Goal: Task Accomplishment & Management: Complete application form

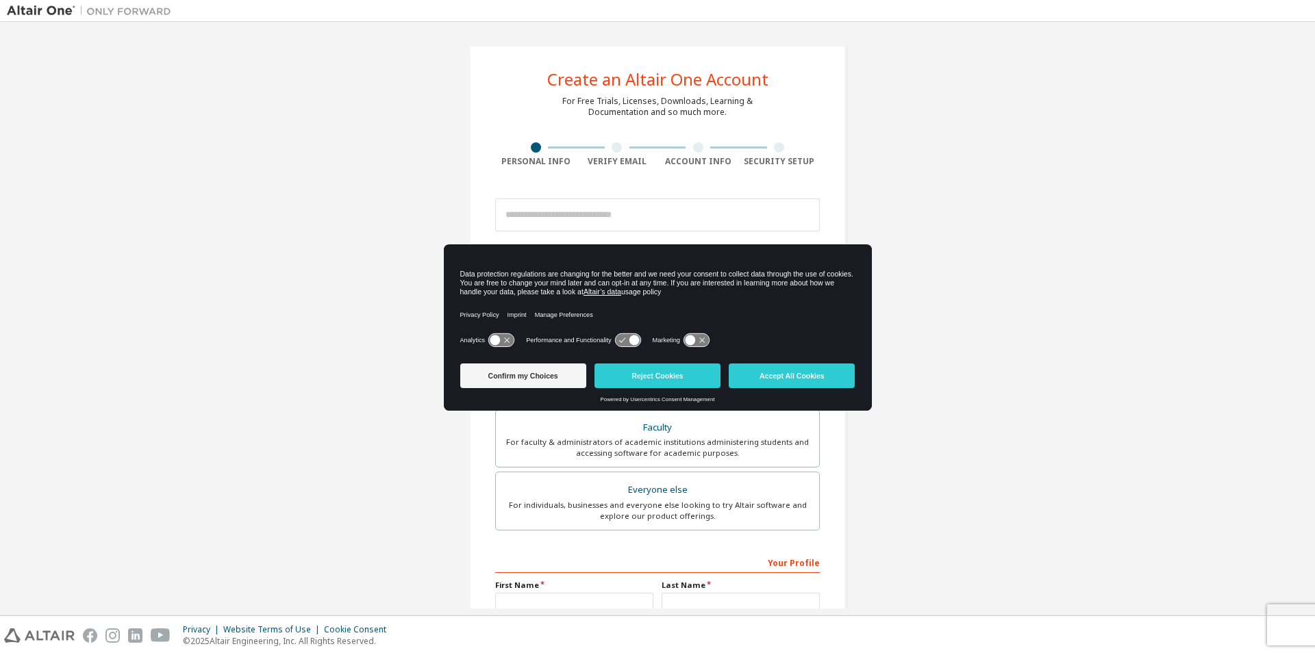
click at [679, 153] on div "Account Info" at bounding box center [699, 154] width 82 height 25
click at [642, 378] on button "Reject Cookies" at bounding box center [657, 376] width 126 height 25
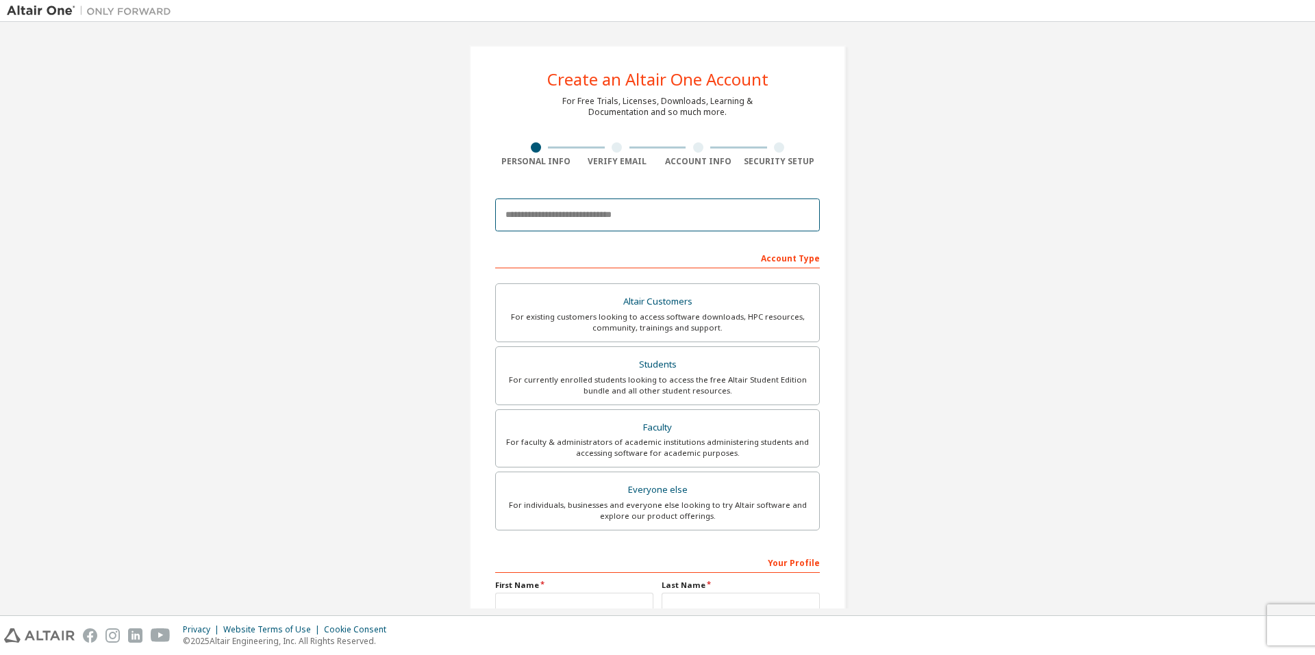
click at [601, 229] on input "email" at bounding box center [657, 215] width 325 height 33
type input "**********"
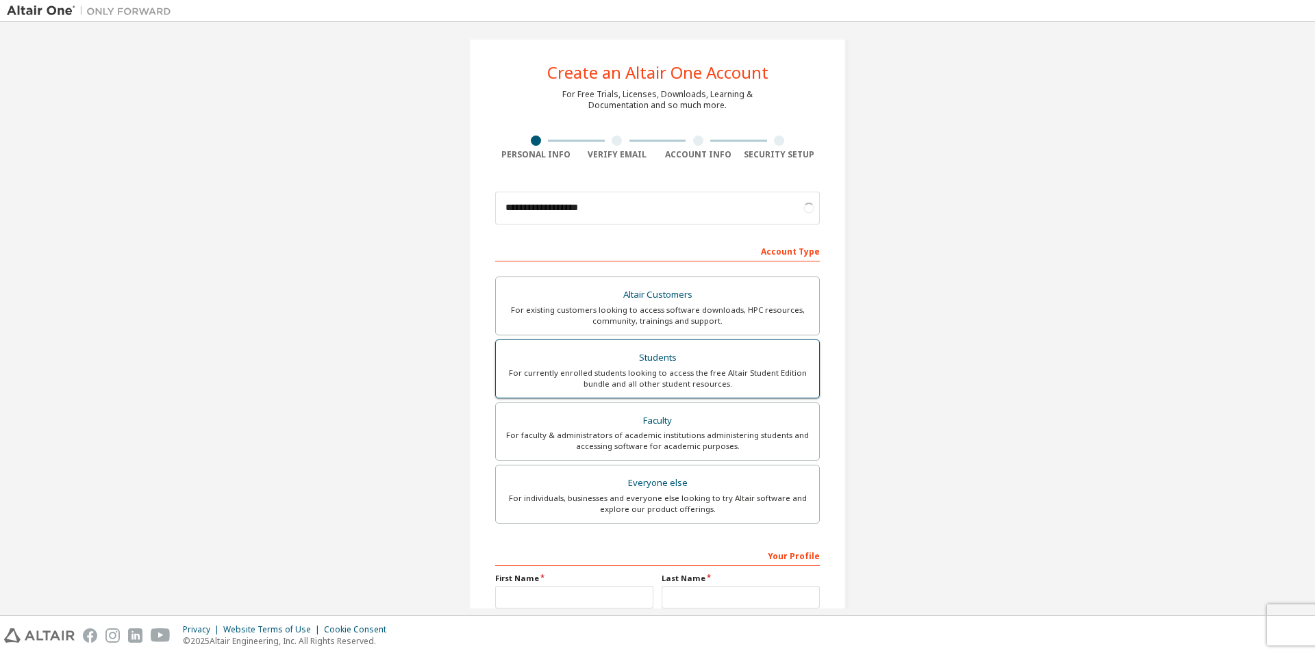
click at [662, 378] on div "For currently enrolled students looking to access the free Altair Student Editi…" at bounding box center [657, 379] width 307 height 22
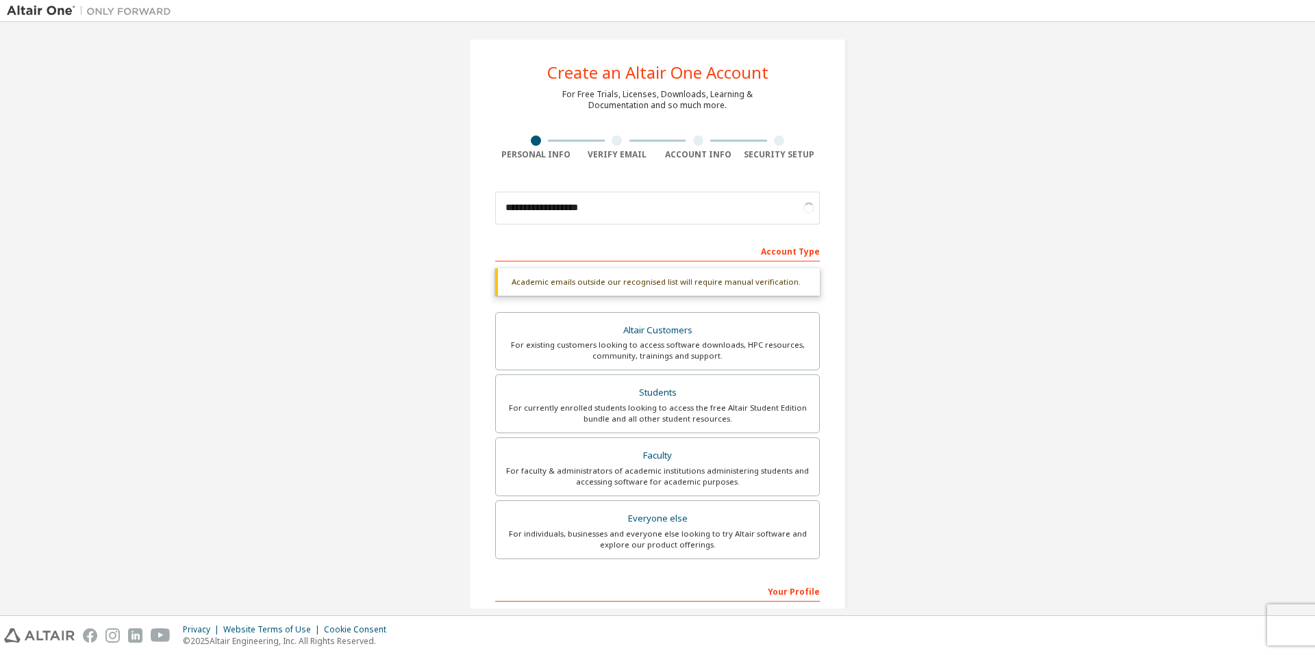
scroll to position [181, 0]
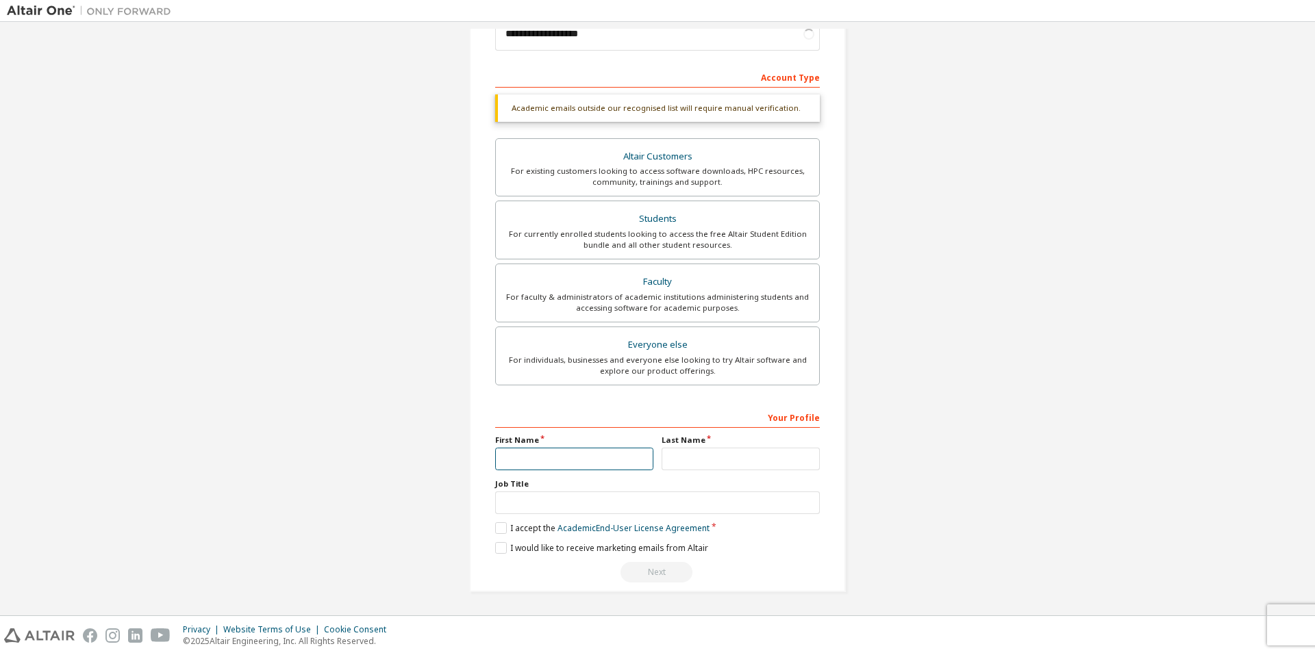
click at [615, 462] on input "text" at bounding box center [574, 459] width 158 height 23
type input "***"
type input "*"
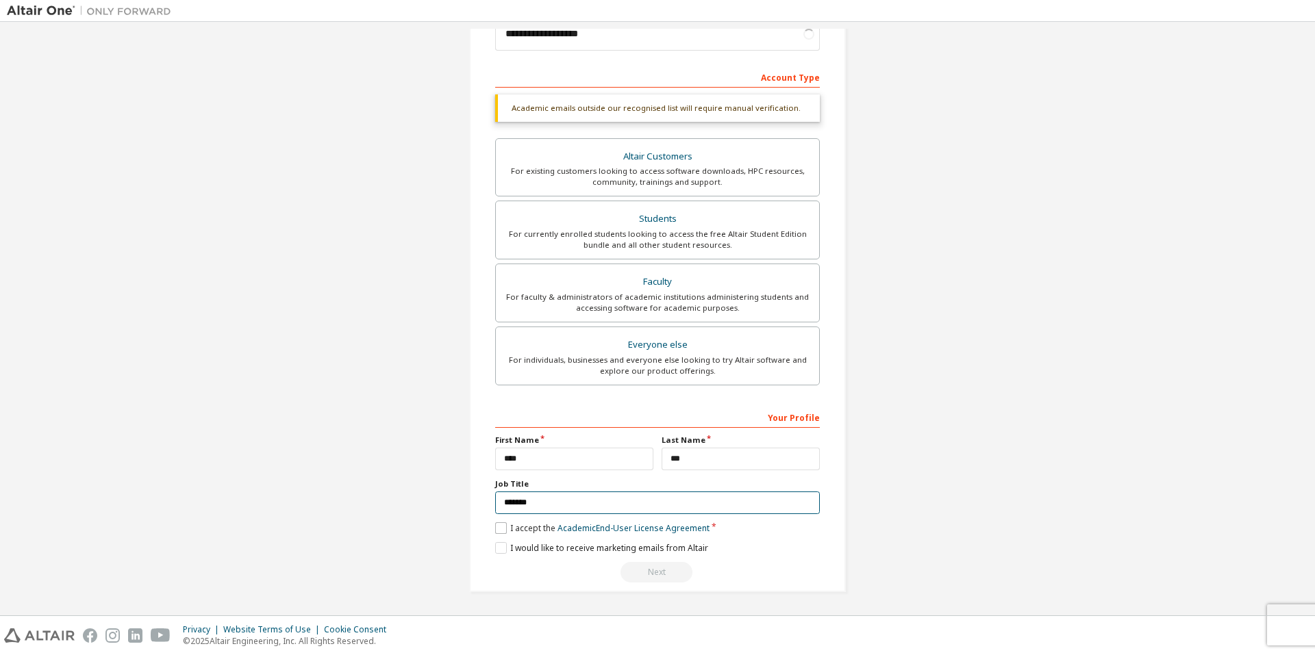
type input "*******"
click at [498, 528] on label "I accept the Academic End-User License Agreement" at bounding box center [602, 529] width 214 height 12
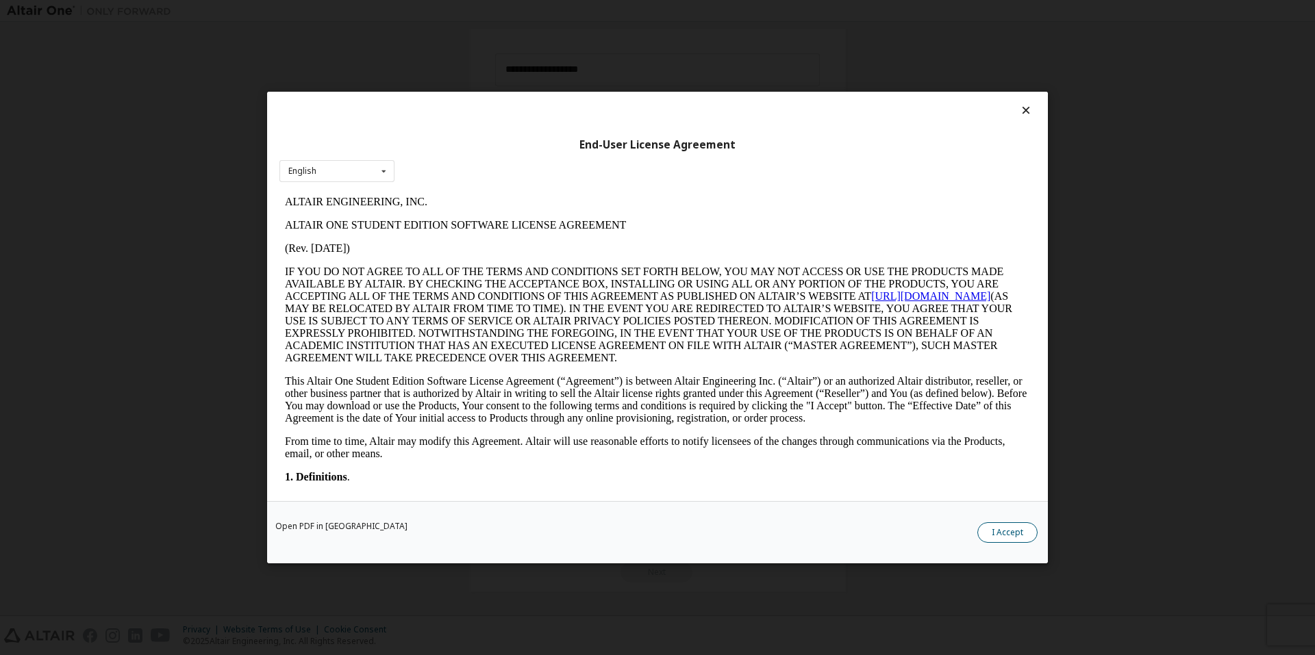
scroll to position [0, 0]
click at [1012, 534] on button "I Accept" at bounding box center [1007, 533] width 60 height 21
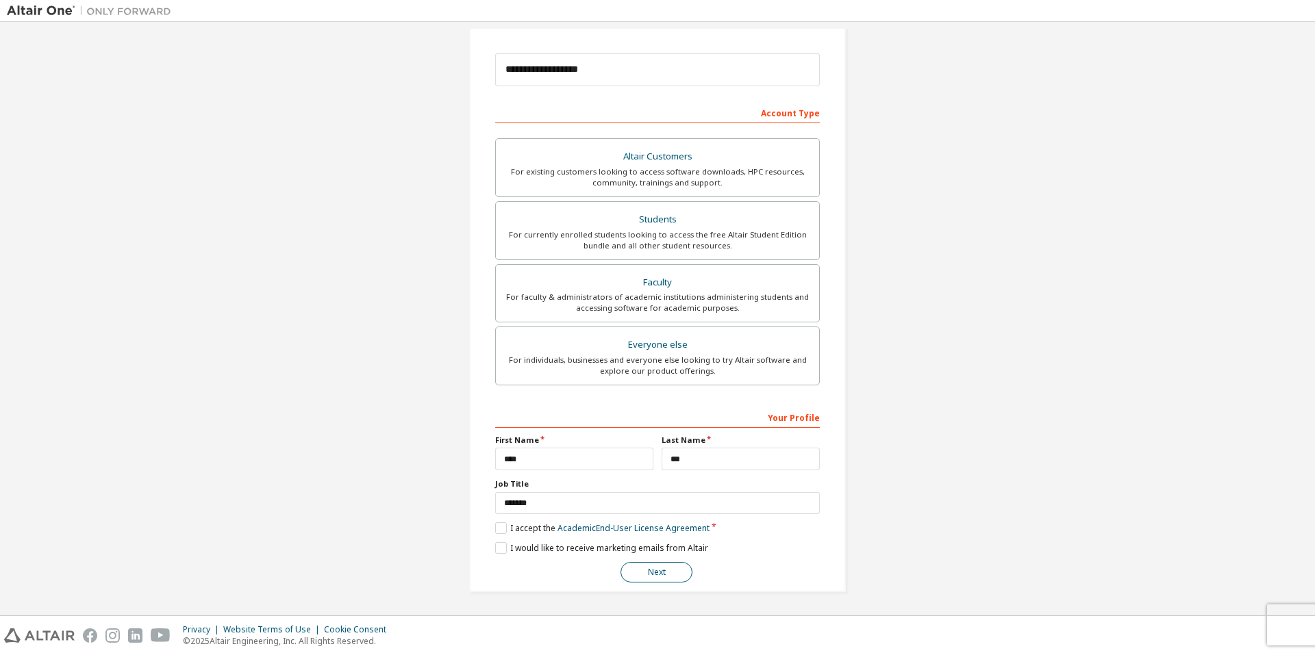
click at [681, 578] on button "Next" at bounding box center [657, 572] width 72 height 21
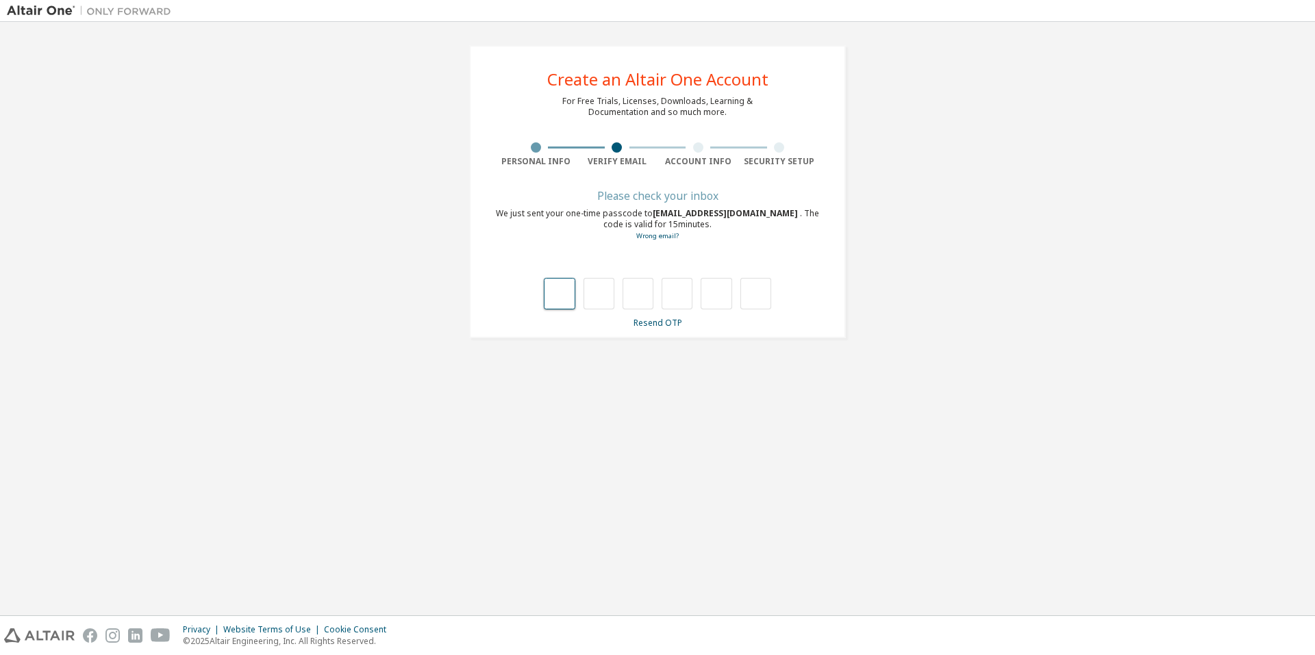
type input "*"
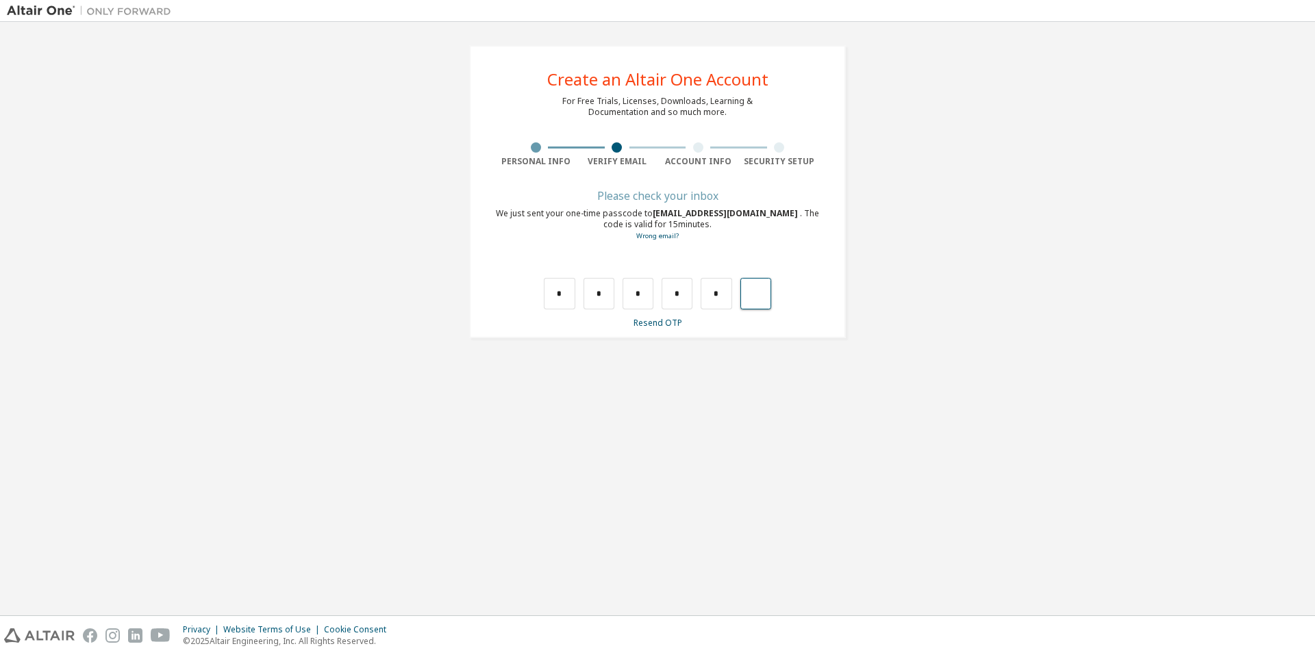
type input "*"
click at [565, 306] on input "*" at bounding box center [559, 294] width 31 height 32
type input "*"
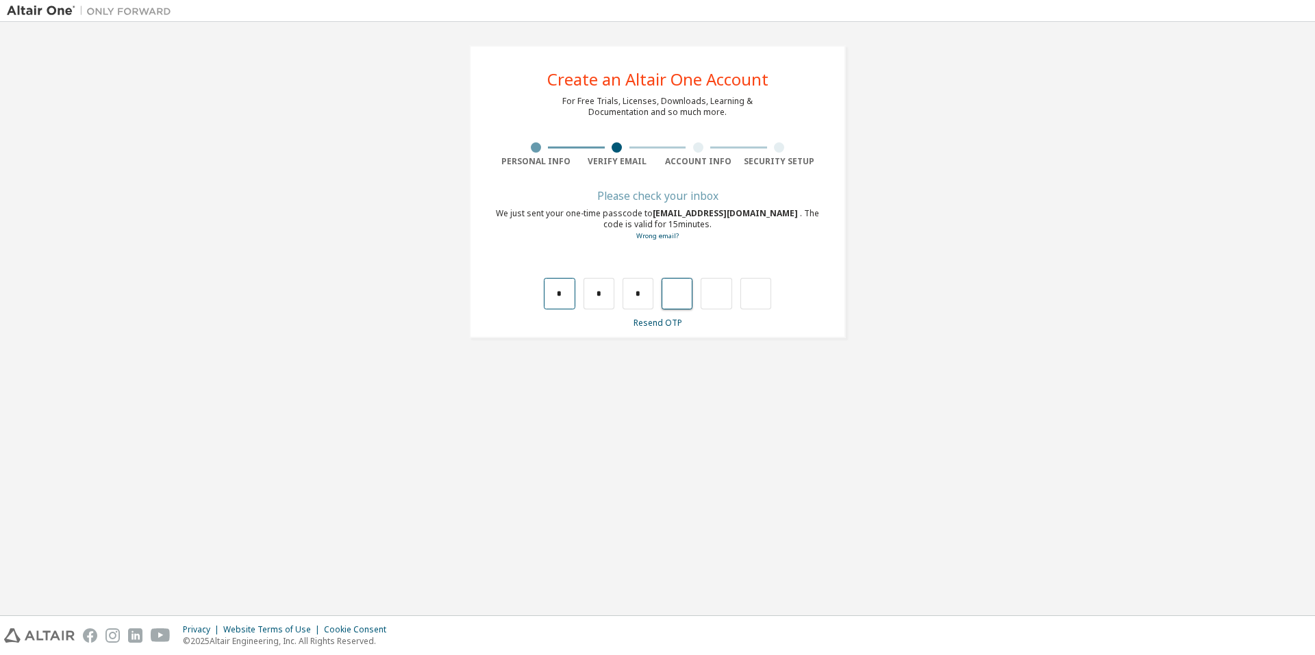
type input "*"
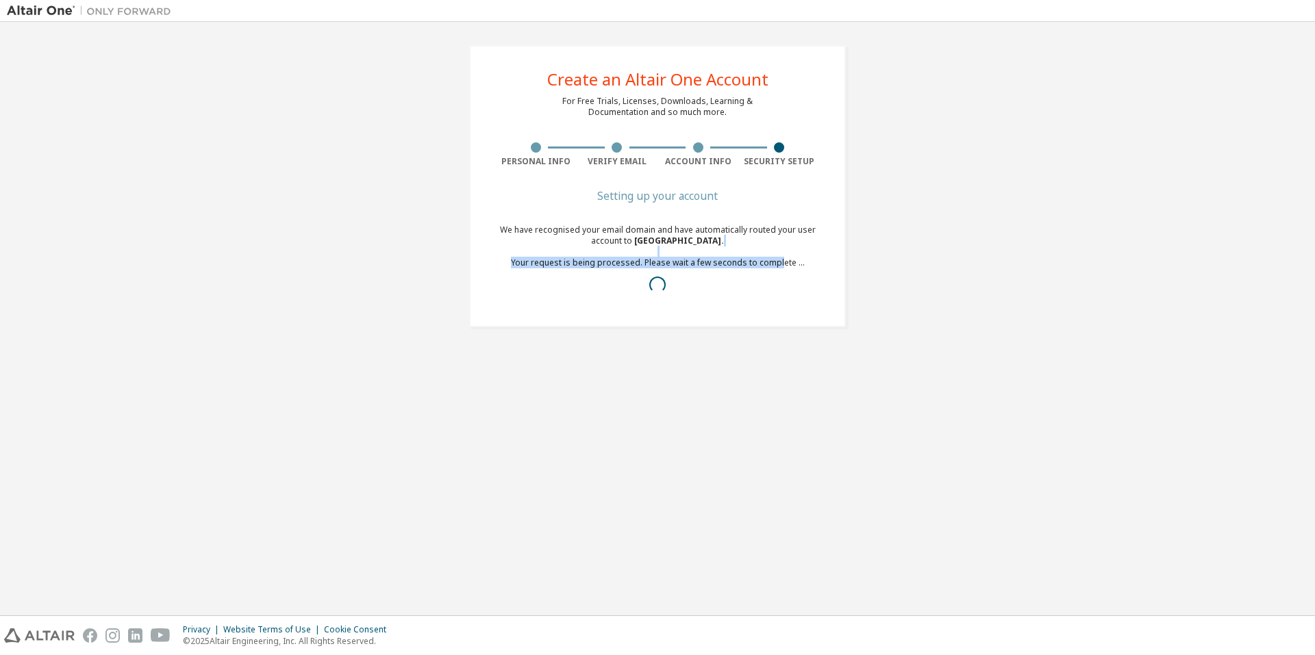
drag, startPoint x: 602, startPoint y: 248, endPoint x: 778, endPoint y: 265, distance: 176.9
click at [778, 265] on div "We have recognised your email domain and have automatically routed your user ac…" at bounding box center [657, 263] width 325 height 77
click at [725, 271] on div "We have recognised your email domain and have automatically routed your user ac…" at bounding box center [657, 263] width 325 height 77
drag, startPoint x: 705, startPoint y: 266, endPoint x: 719, endPoint y: 267, distance: 13.8
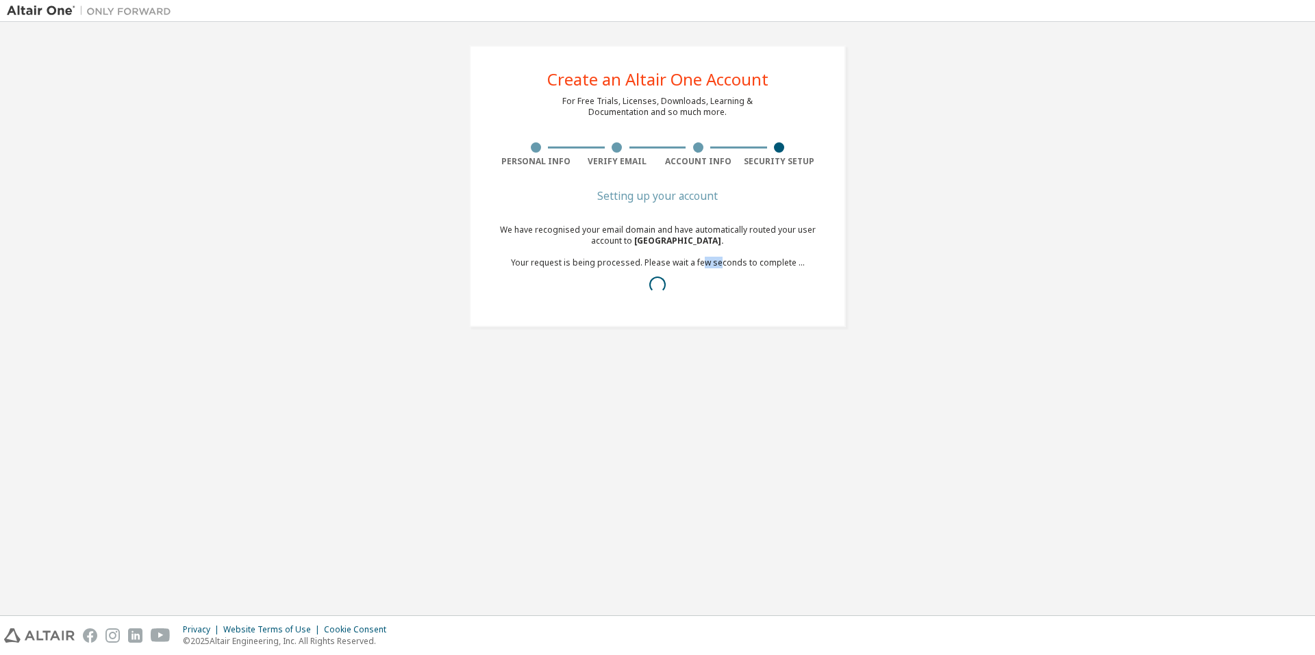
click at [719, 267] on div "We have recognised your email domain and have automatically routed your user ac…" at bounding box center [657, 263] width 325 height 77
